Goal: Task Accomplishment & Management: Complete application form

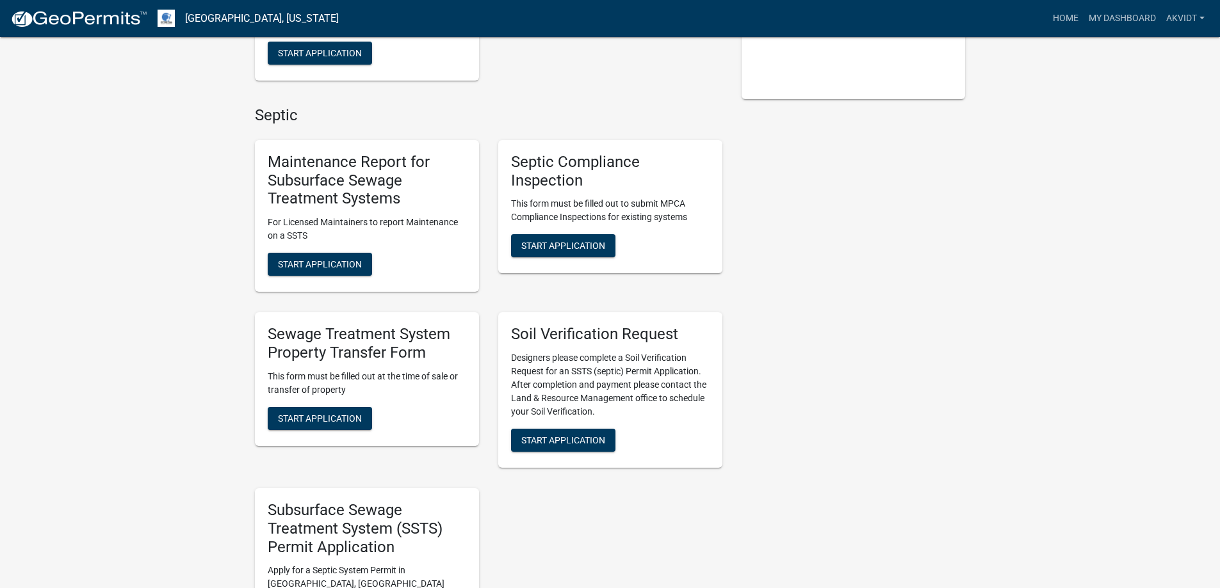
scroll to position [384, 0]
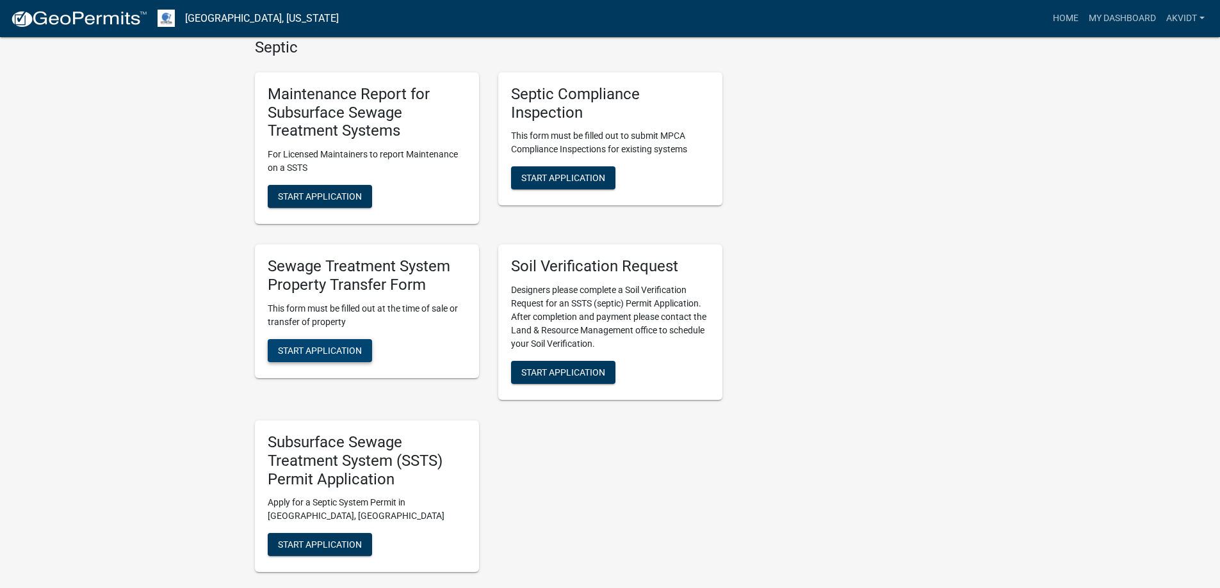
click at [338, 357] on button "Start Application" at bounding box center [320, 350] width 104 height 23
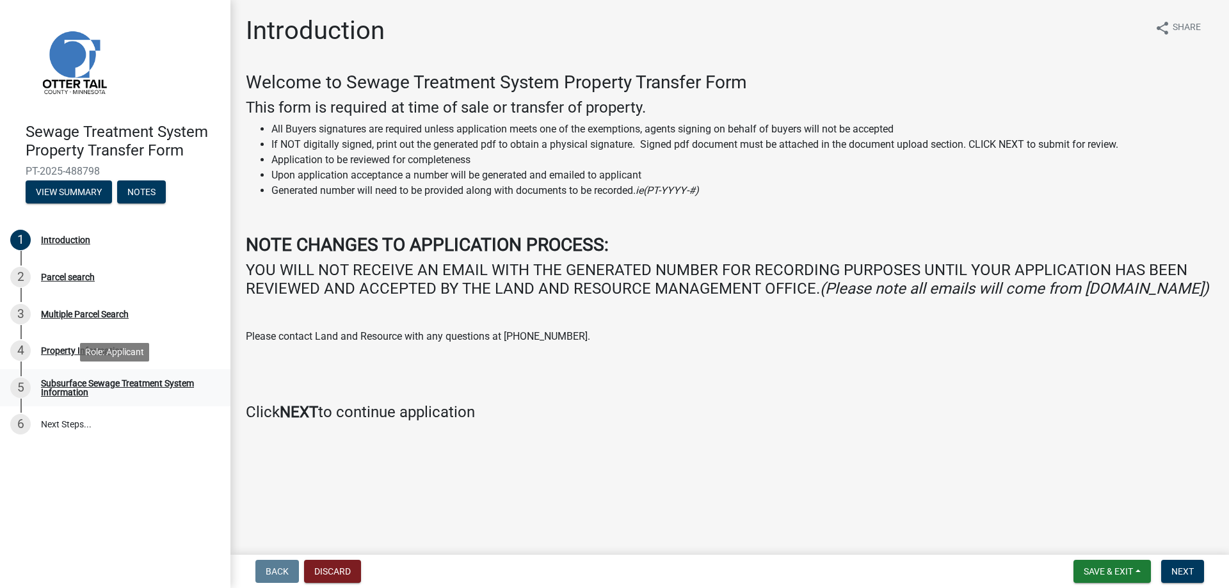
click at [107, 382] on div "Subsurface Sewage Treatment System Information" at bounding box center [125, 388] width 169 height 18
click at [1184, 564] on button "Next" at bounding box center [1183, 571] width 43 height 23
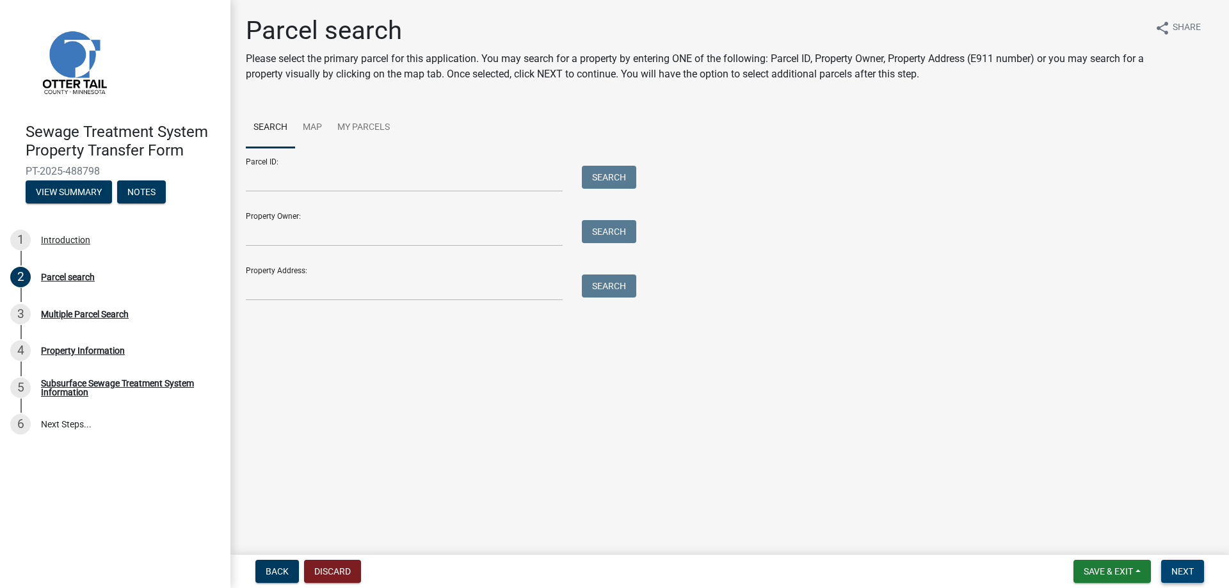
click at [1185, 576] on span "Next" at bounding box center [1183, 572] width 22 height 10
